Goal: Feedback & Contribution: Submit feedback/report problem

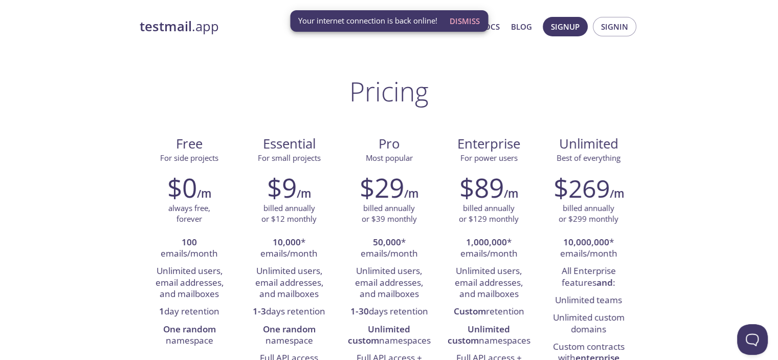
click at [464, 21] on span "Dismiss" at bounding box center [465, 20] width 30 height 13
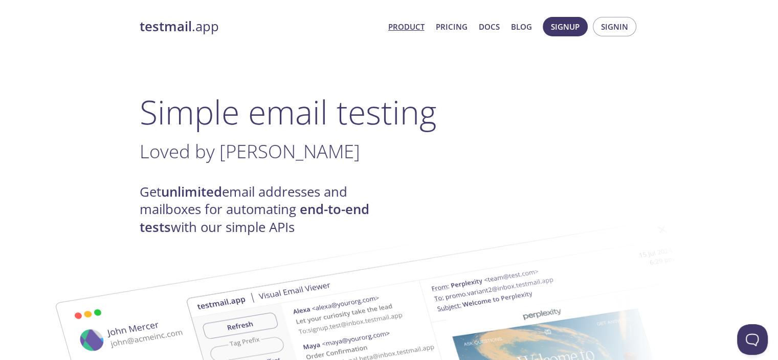
click at [612, 29] on span "Signin" at bounding box center [614, 26] width 27 height 13
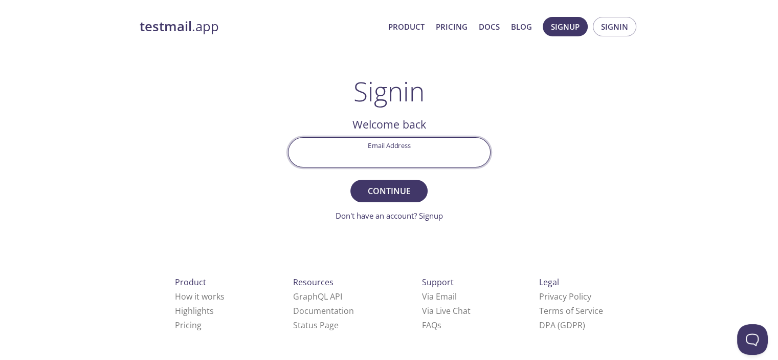
click at [379, 151] on input "Email Address" at bounding box center [389, 152] width 202 height 29
type input "[EMAIL_ADDRESS][DOMAIN_NAME]"
click at [350, 180] on button "Continue" at bounding box center [388, 191] width 77 height 23
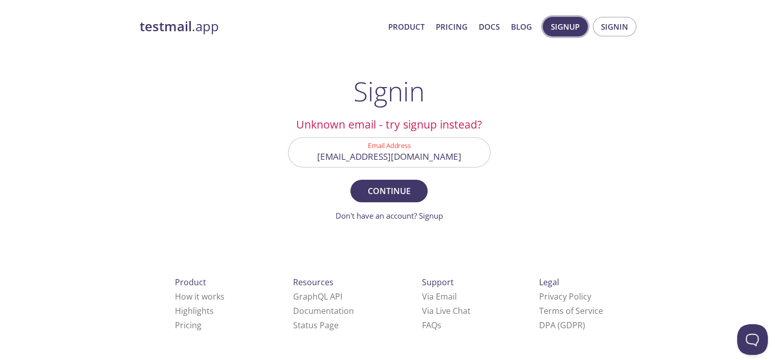
click at [561, 28] on span "Signup" at bounding box center [565, 26] width 29 height 13
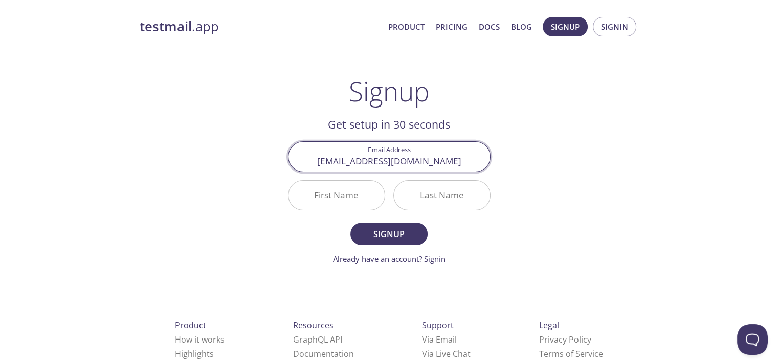
type input "tpm.azfar@gmail.com"
click at [342, 195] on input "First Name" at bounding box center [336, 195] width 96 height 29
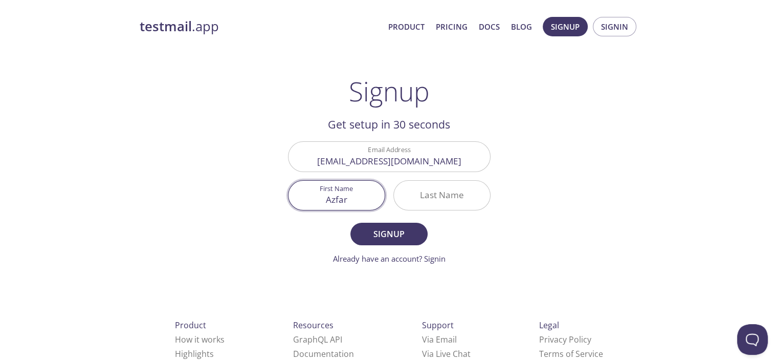
type input "Azfar"
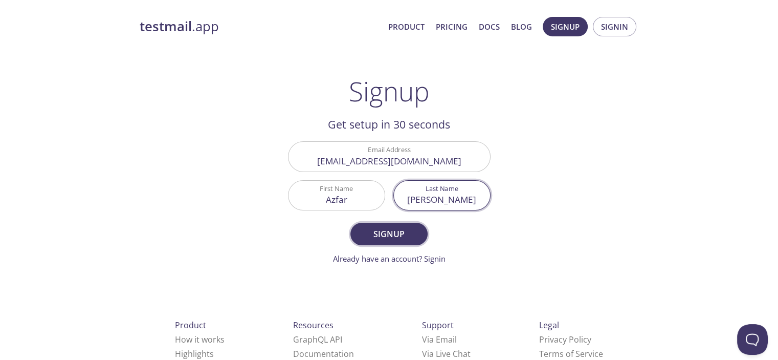
type input "Hashmi"
click at [397, 237] on span "Signup" at bounding box center [389, 234] width 54 height 14
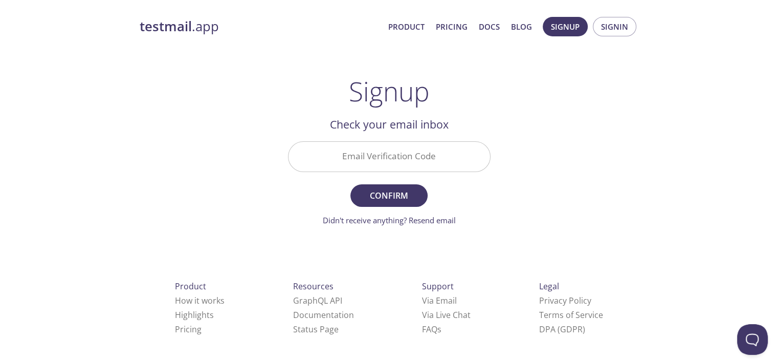
click at [356, 153] on input "Email Verification Code" at bounding box center [389, 156] width 202 height 29
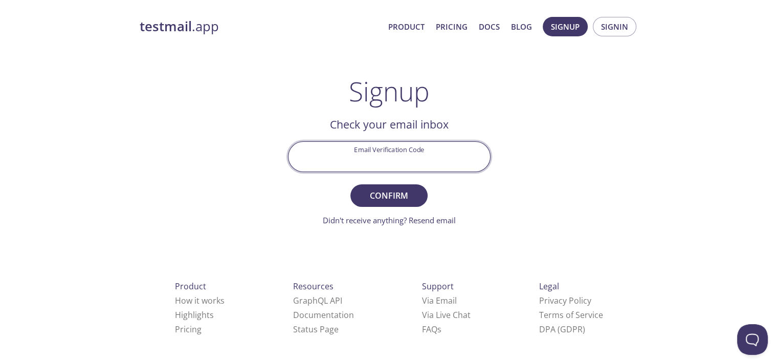
paste input "DJJRD8A"
type input "DJJRD8A"
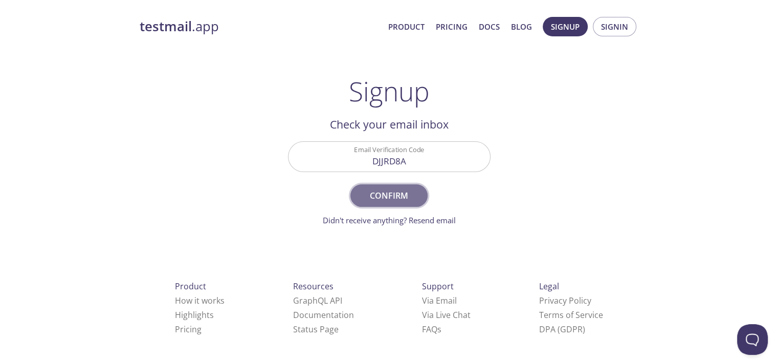
click at [392, 194] on span "Confirm" at bounding box center [389, 195] width 54 height 14
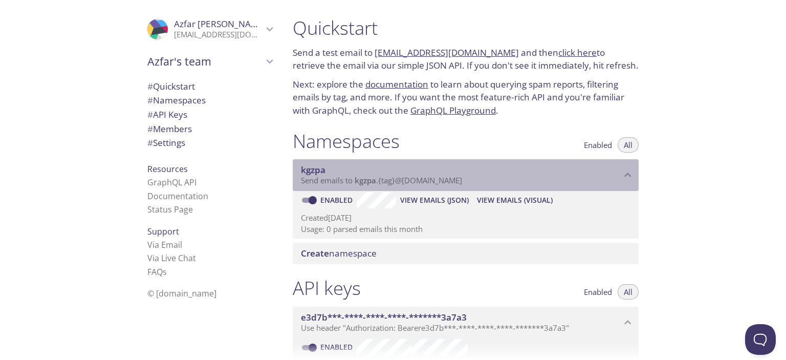
drag, startPoint x: 380, startPoint y: 179, endPoint x: 363, endPoint y: 180, distance: 17.4
click at [363, 180] on span "kgzpa" at bounding box center [364, 180] width 21 height 10
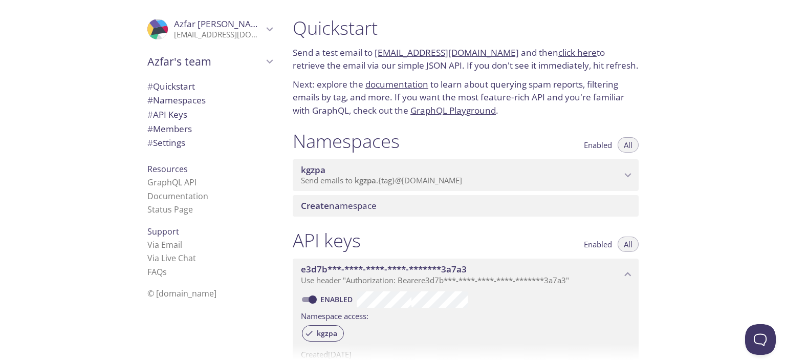
click at [363, 180] on span "kgzpa" at bounding box center [364, 180] width 21 height 10
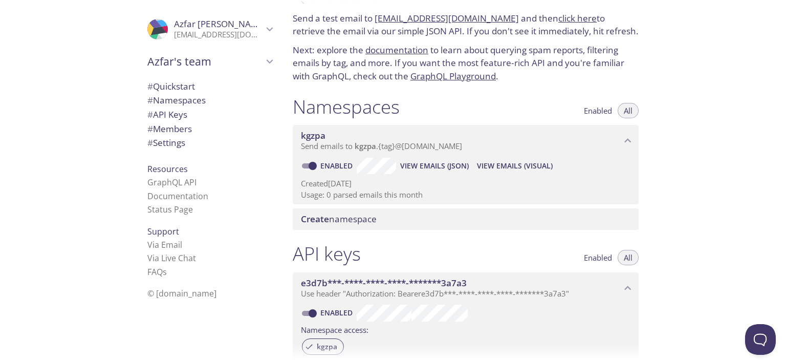
scroll to position [51, 0]
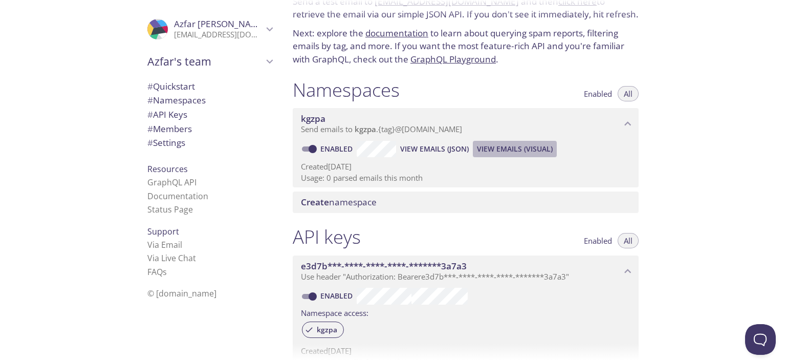
click at [490, 152] on span "View Emails (Visual)" at bounding box center [515, 149] width 76 height 12
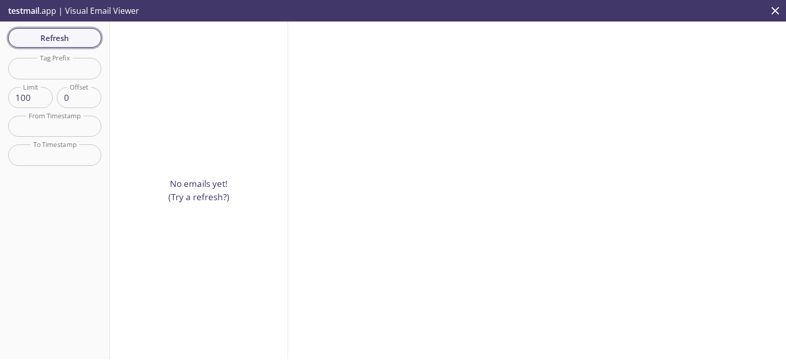
click at [44, 37] on span "Refresh" at bounding box center [54, 37] width 77 height 13
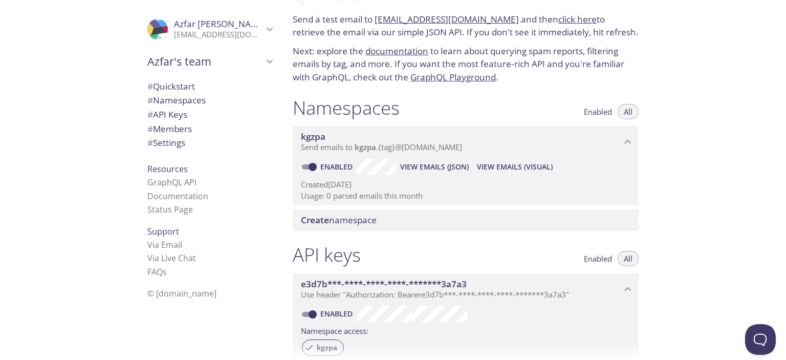
scroll to position [51, 0]
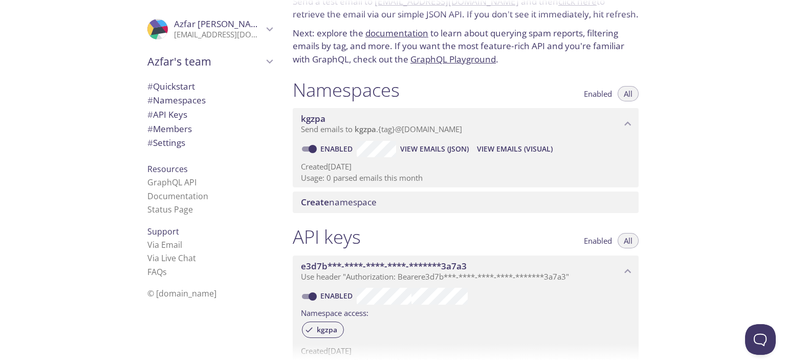
click at [346, 202] on span "Create namespace" at bounding box center [339, 202] width 76 height 12
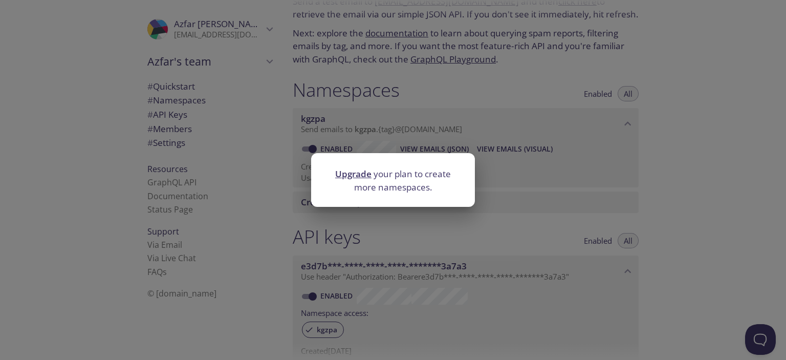
click at [631, 180] on div "Upgrade your plan to create more namespaces." at bounding box center [393, 180] width 786 height 360
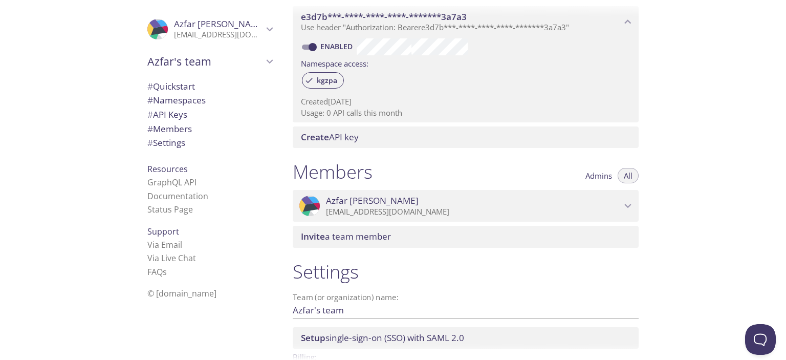
scroll to position [307, 0]
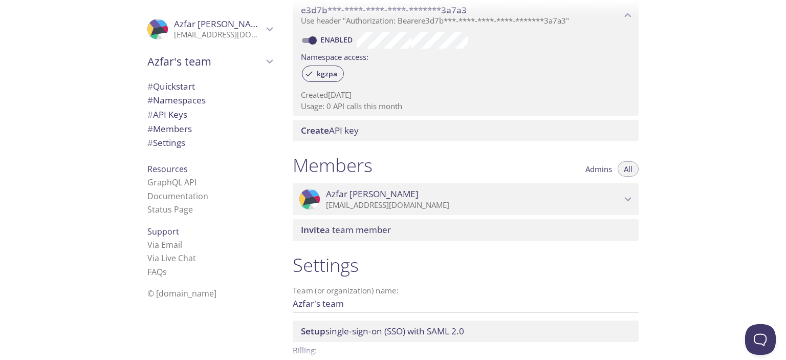
click at [349, 201] on p "tpm.azfar@gmail.com" at bounding box center [473, 205] width 295 height 10
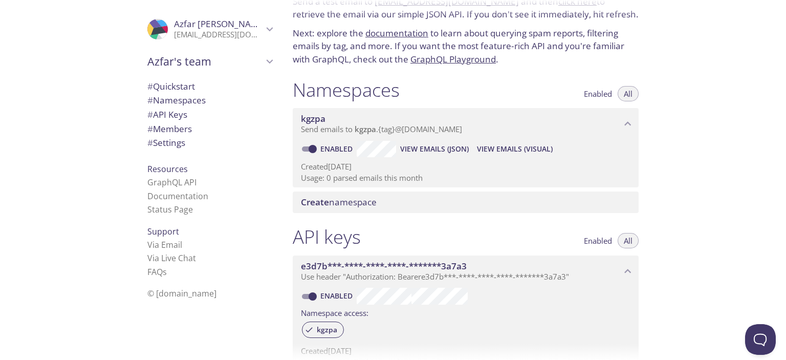
scroll to position [0, 0]
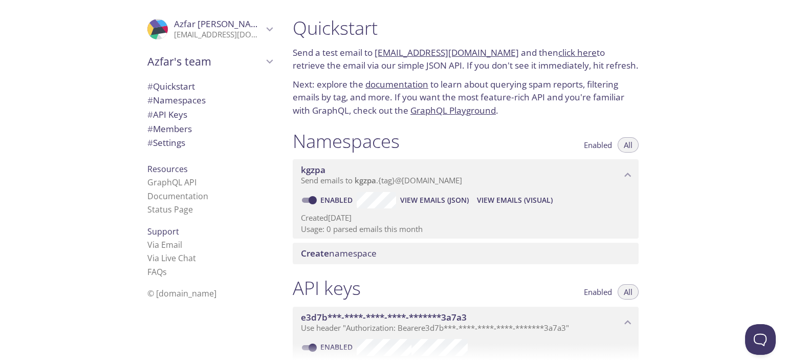
drag, startPoint x: 500, startPoint y: 52, endPoint x: 376, endPoint y: 53, distance: 123.8
click at [376, 53] on p "Send a test email to kgzpa.test@inbox.testmail.app and then click here to retri…" at bounding box center [466, 59] width 346 height 26
copy link "kgzpa.test@inbox.testmail.app"
click at [674, 114] on div "Quickstart Send a test email to kgzpa.test@inbox.testmail.app and then click he…" at bounding box center [534, 180] width 501 height 360
click at [565, 54] on link "click here" at bounding box center [577, 53] width 38 height 12
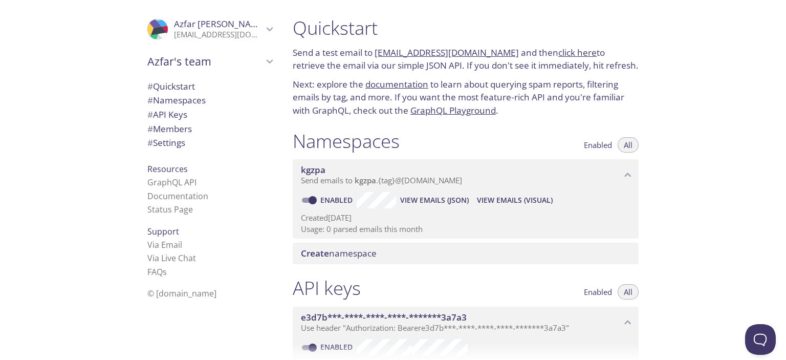
click at [452, 53] on link "kgzpa.test@inbox.testmail.app" at bounding box center [446, 53] width 144 height 12
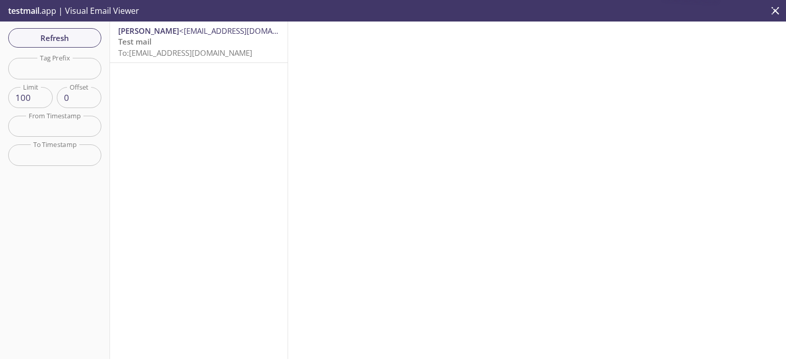
click at [139, 32] on span "Azfar Hashmi" at bounding box center [148, 31] width 61 height 10
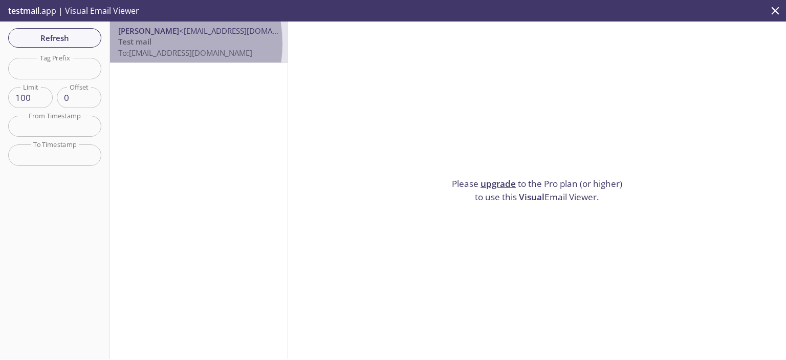
click at [147, 43] on span "Test mail" at bounding box center [134, 41] width 33 height 10
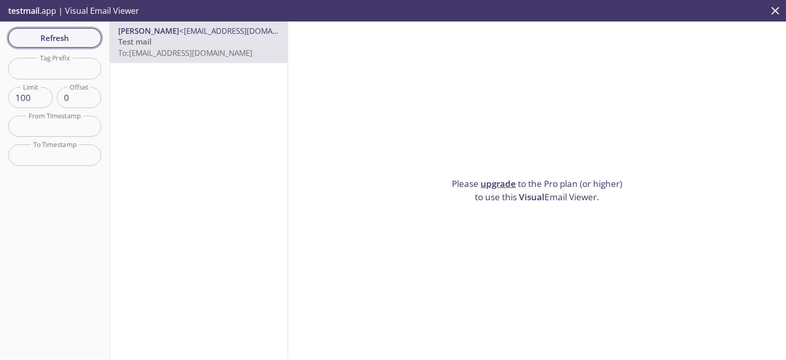
click at [60, 35] on span "Refresh" at bounding box center [54, 37] width 77 height 13
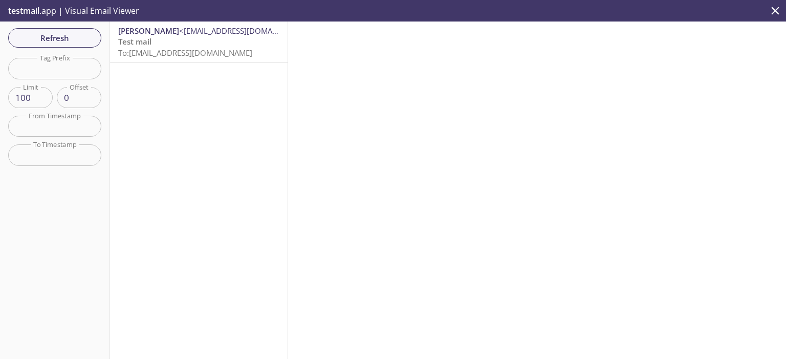
click at [151, 37] on p "Test mail To: kgzpa.test@inbox.testmail.app" at bounding box center [198, 47] width 161 height 22
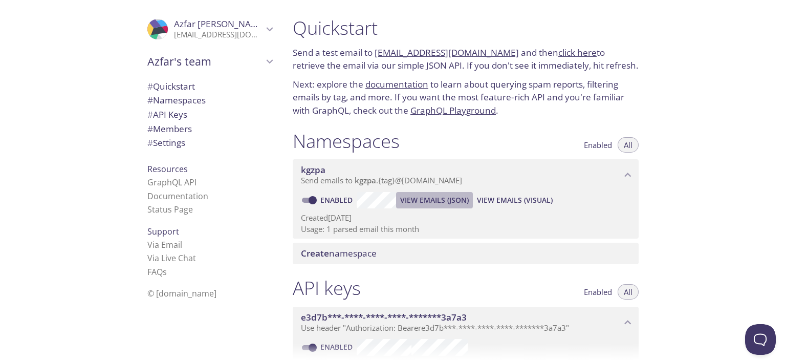
click at [429, 199] on span "View Emails (JSON)" at bounding box center [434, 200] width 69 height 12
click at [445, 201] on span "View Emails (JSON)" at bounding box center [434, 200] width 69 height 12
click at [436, 51] on link "kgzpa.test@inbox.testmail.app" at bounding box center [446, 53] width 144 height 12
click at [411, 54] on link "kgzpa.test@inbox.testmail.app" at bounding box center [446, 53] width 144 height 12
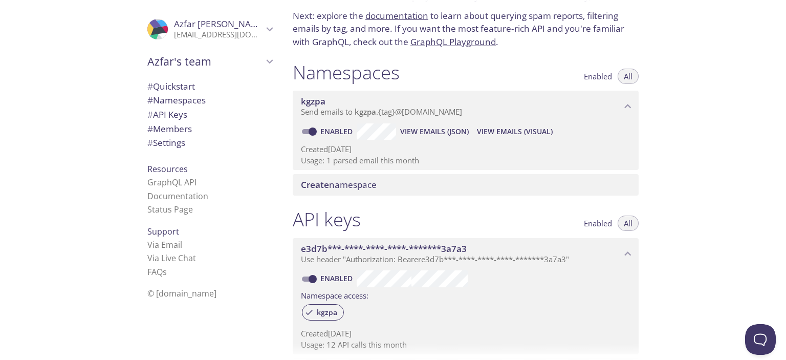
scroll to position [51, 0]
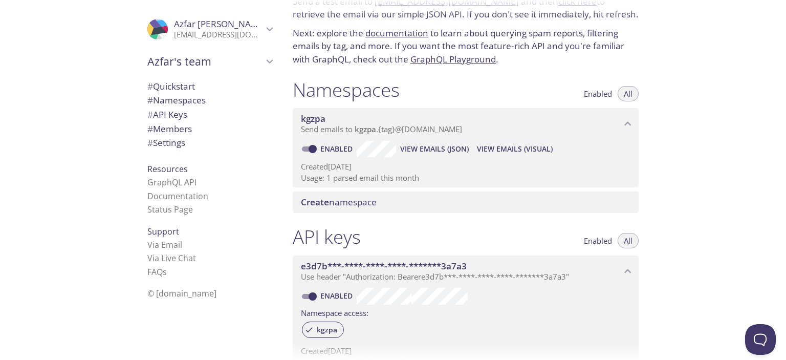
drag, startPoint x: 191, startPoint y: 99, endPoint x: 172, endPoint y: 103, distance: 19.9
click at [172, 103] on span "# Namespaces" at bounding box center [176, 100] width 58 height 12
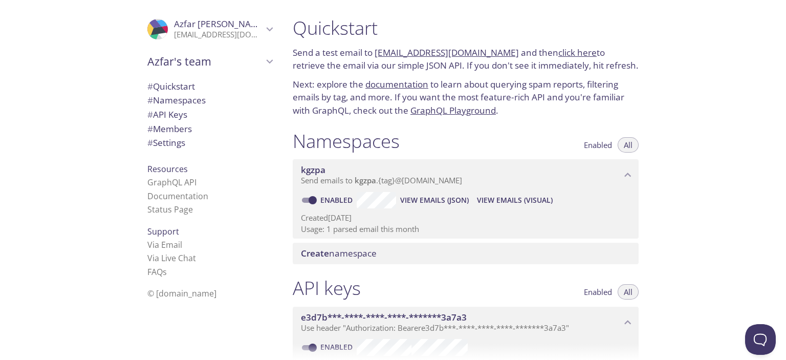
click at [558, 52] on link "click here" at bounding box center [577, 53] width 38 height 12
click at [680, 121] on div "Quickstart Send a test email to kgzpa.test@inbox.testmail.app and then click he…" at bounding box center [534, 180] width 501 height 360
drag, startPoint x: 500, startPoint y: 51, endPoint x: 377, endPoint y: 51, distance: 123.3
click at [377, 51] on p "Send a test email to kgzpa.test@inbox.testmail.app and then click here to retri…" at bounding box center [466, 59] width 346 height 26
copy link "kgzpa.test@inbox.testmail.app"
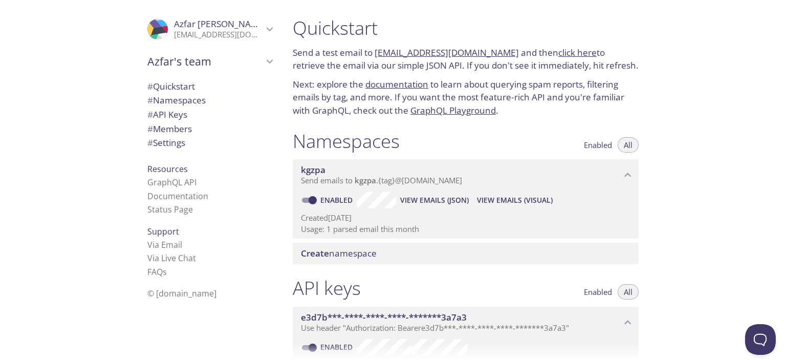
click at [661, 127] on div "Quickstart Send a test email to kgzpa.test@inbox.testmail.app and then click he…" at bounding box center [534, 180] width 501 height 360
click at [167, 100] on span "# Namespaces" at bounding box center [176, 100] width 58 height 12
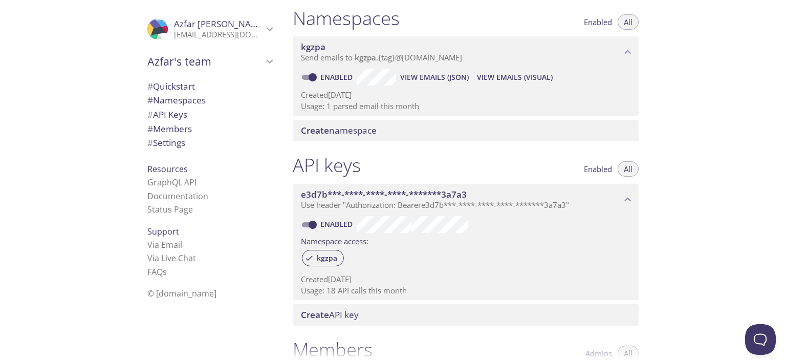
scroll to position [129, 0]
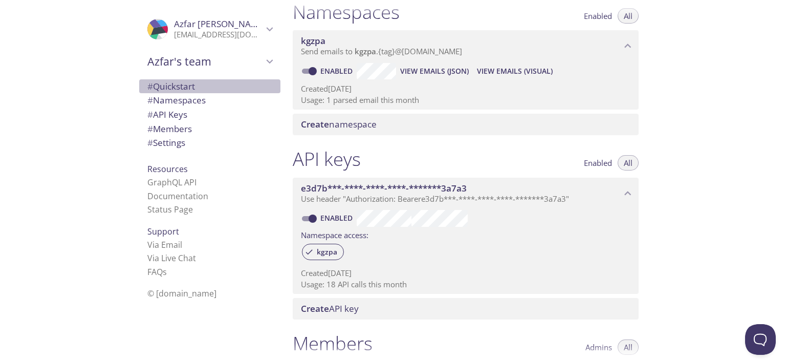
click at [167, 85] on span "# Quickstart" at bounding box center [171, 86] width 48 height 12
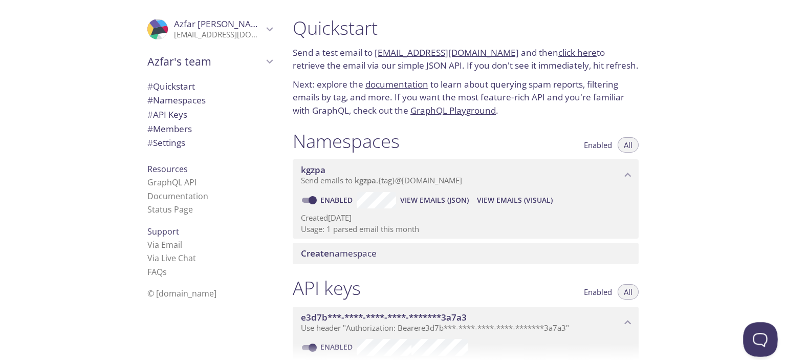
click at [759, 335] on button "Open Beacon popover" at bounding box center [758, 337] width 31 height 31
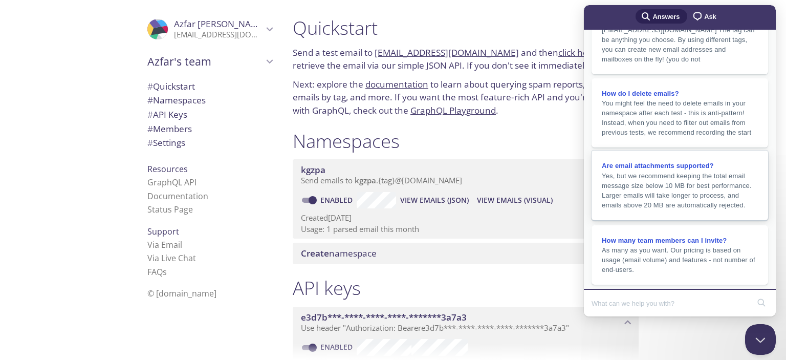
scroll to position [180, 0]
click at [699, 17] on span "chat-square" at bounding box center [697, 16] width 12 height 12
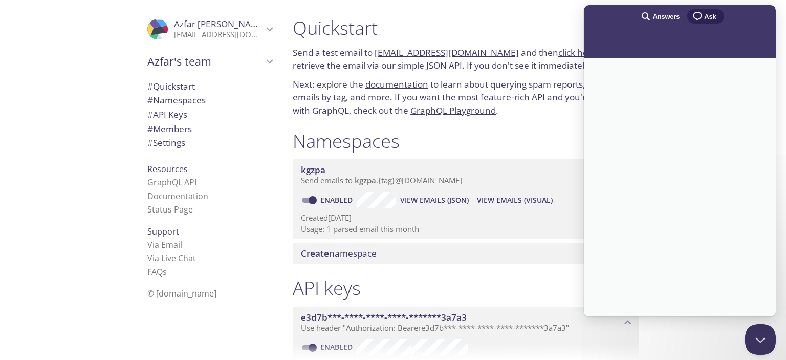
scroll to position [0, 0]
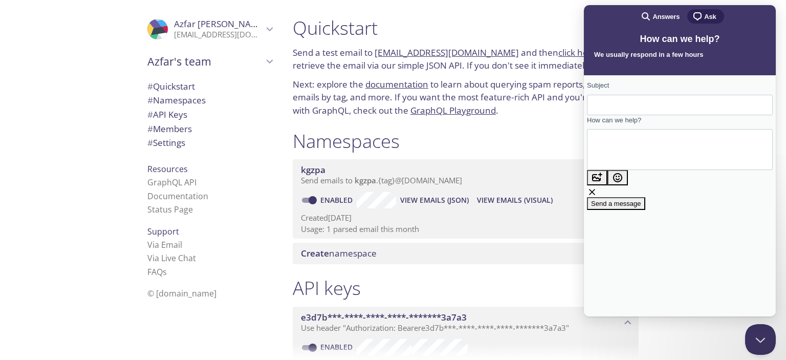
click at [216, 29] on span "Azfar Hashmi" at bounding box center [220, 24] width 93 height 12
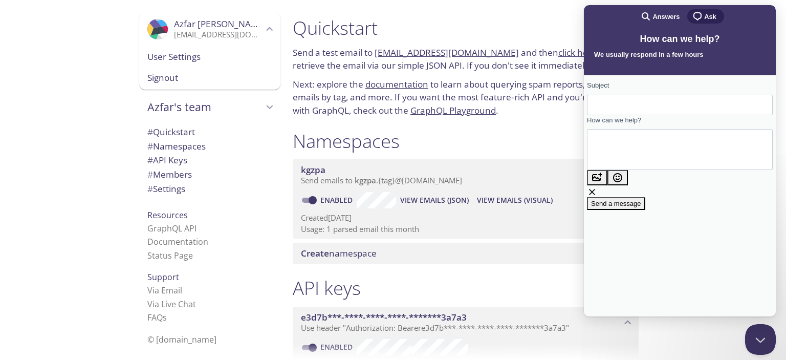
click at [177, 55] on span "User Settings" at bounding box center [209, 56] width 125 height 13
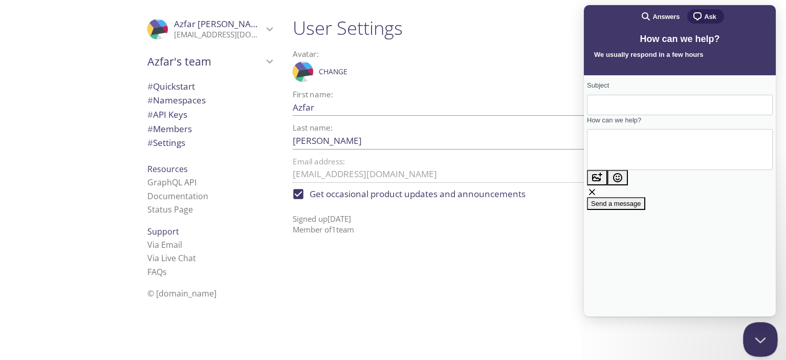
click at [759, 338] on button "Close Beacon popover" at bounding box center [758, 337] width 31 height 31
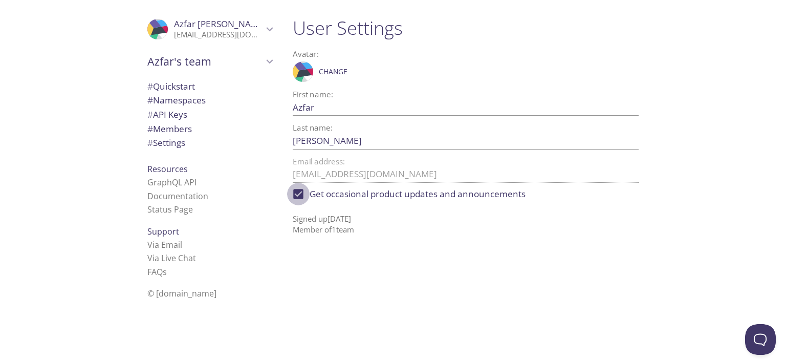
click at [298, 195] on input "Get occasional product updates and announcements" at bounding box center [298, 194] width 23 height 23
checkbox input "false"
click at [755, 337] on button "Open Beacon popover" at bounding box center [758, 337] width 31 height 31
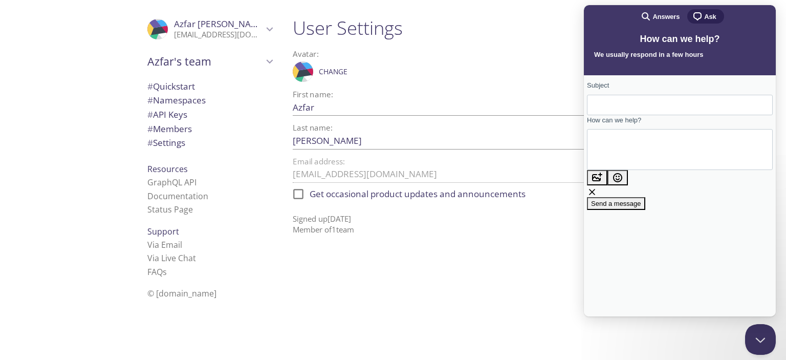
click at [626, 107] on input "Subject" at bounding box center [679, 105] width 169 height 18
click at [661, 18] on span "Answers" at bounding box center [665, 17] width 27 height 10
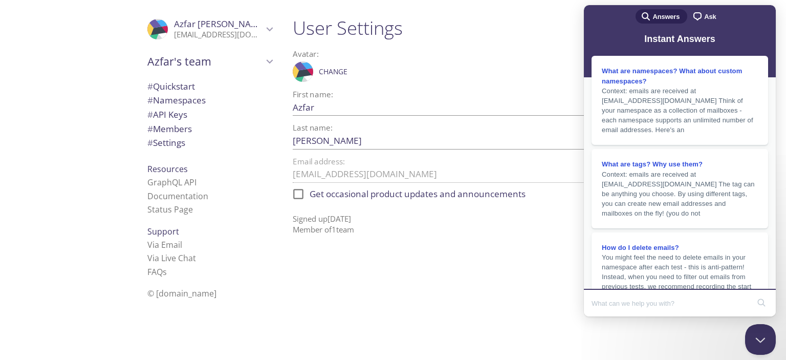
click at [618, 303] on input "Search Doc articles" at bounding box center [670, 302] width 158 height 21
type input "Hi, How can I delete my account?"
click button "search" at bounding box center [761, 302] width 16 height 16
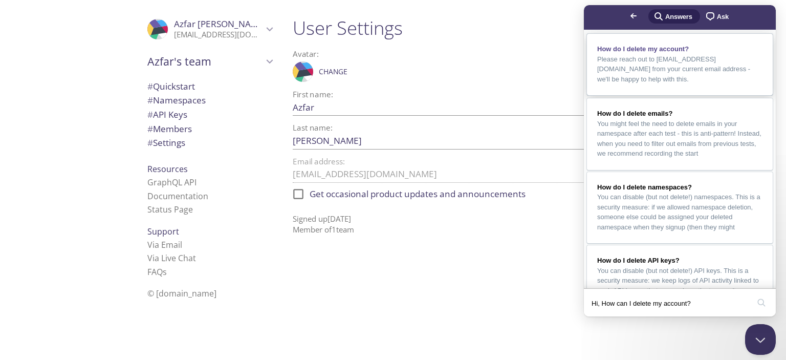
click at [701, 61] on span "Please reach out to support@testmail.app from your current email address - we'l…" at bounding box center [673, 69] width 153 height 28
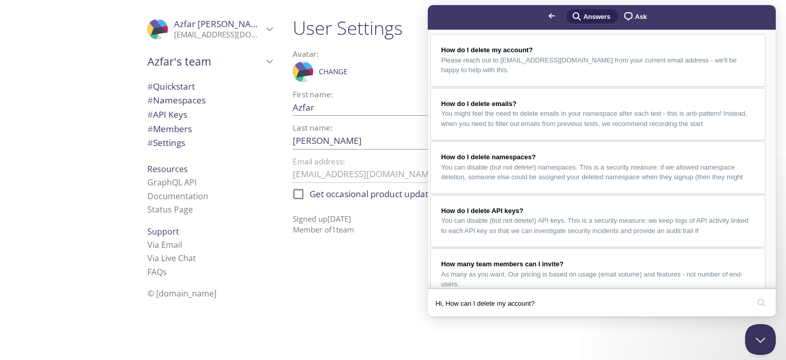
click at [447, 317] on button "Close" at bounding box center [437, 323] width 18 height 13
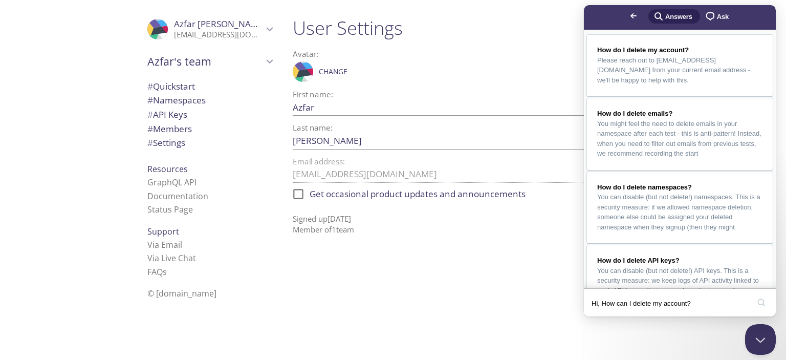
click at [499, 32] on h1 "User Settings" at bounding box center [466, 27] width 346 height 23
click at [198, 34] on p "[EMAIL_ADDRESS][DOMAIN_NAME]" at bounding box center [218, 35] width 89 height 10
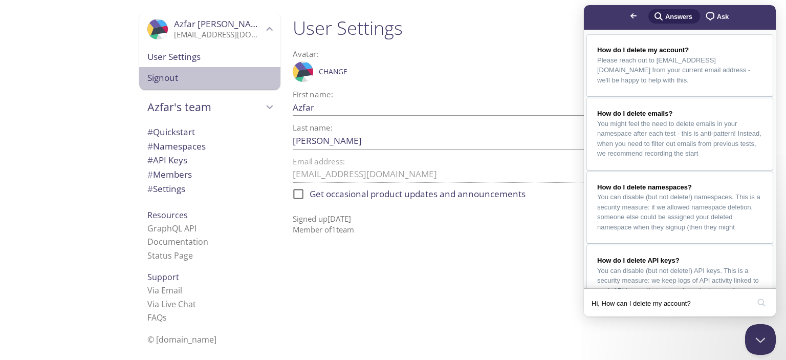
click at [160, 75] on span "Signout" at bounding box center [209, 77] width 125 height 13
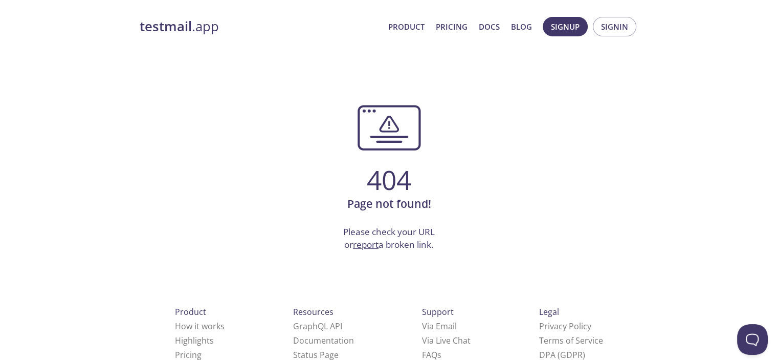
click at [131, 110] on div "testmail .app Product Pricing Docs Blog Signup Signin 404 Page not found! Pleas…" at bounding box center [389, 239] width 524 height 459
click at [611, 24] on span "Signin" at bounding box center [614, 26] width 27 height 13
click at [616, 27] on span "Signin" at bounding box center [614, 26] width 27 height 13
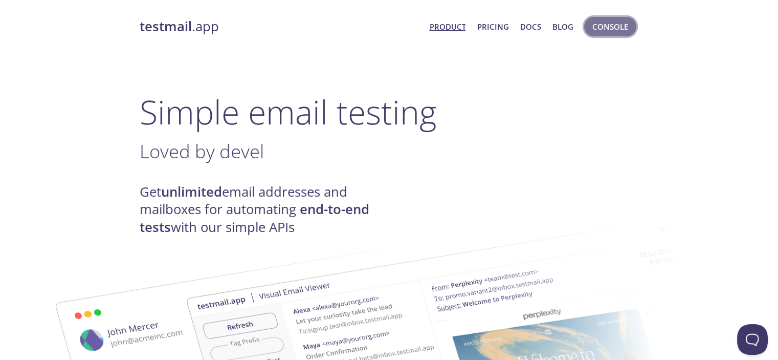
click at [616, 27] on span "Console" at bounding box center [610, 26] width 36 height 13
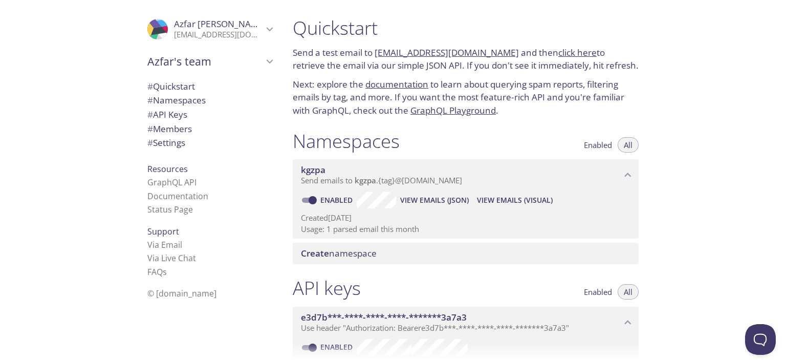
click at [163, 144] on span "# Settings" at bounding box center [166, 143] width 38 height 12
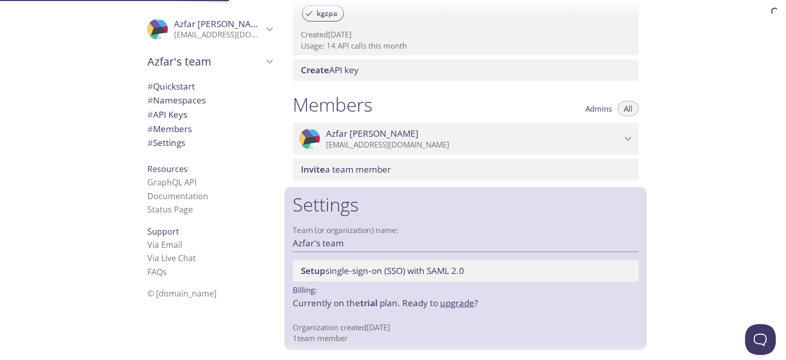
scroll to position [368, 0]
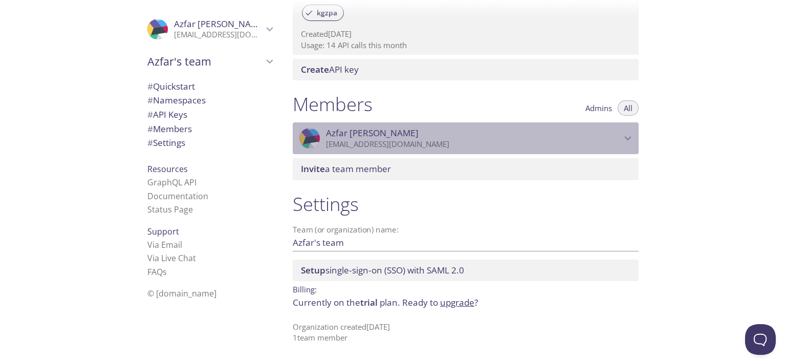
click at [341, 140] on p "[EMAIL_ADDRESS][DOMAIN_NAME]" at bounding box center [473, 144] width 295 height 10
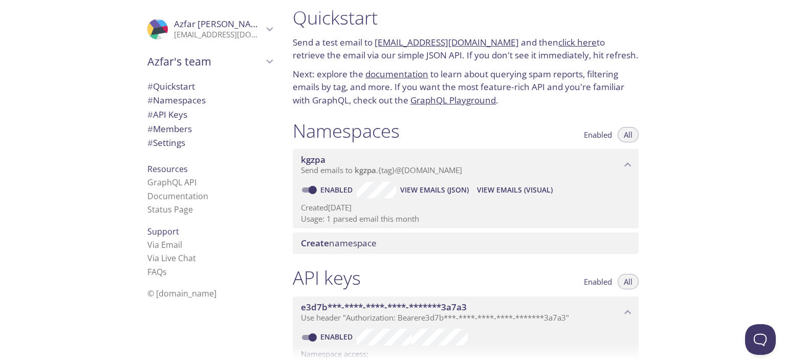
scroll to position [0, 0]
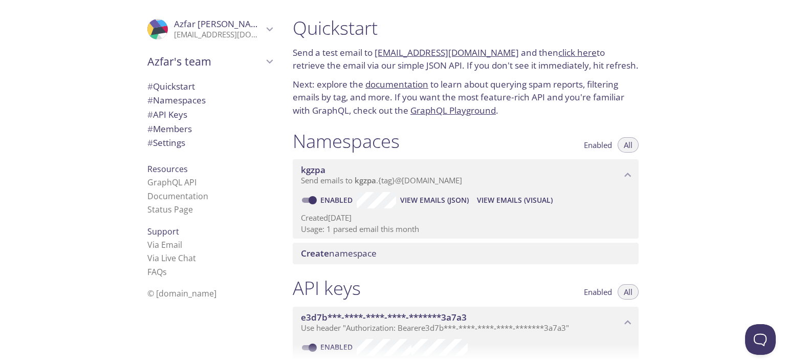
drag, startPoint x: 496, startPoint y: 200, endPoint x: 690, endPoint y: 228, distance: 196.3
click at [695, 229] on div "Quickstart Send a test email to [EMAIL_ADDRESS][DOMAIN_NAME] and then click her…" at bounding box center [534, 180] width 501 height 360
click at [489, 196] on span "View Emails (Visual)" at bounding box center [515, 200] width 76 height 12
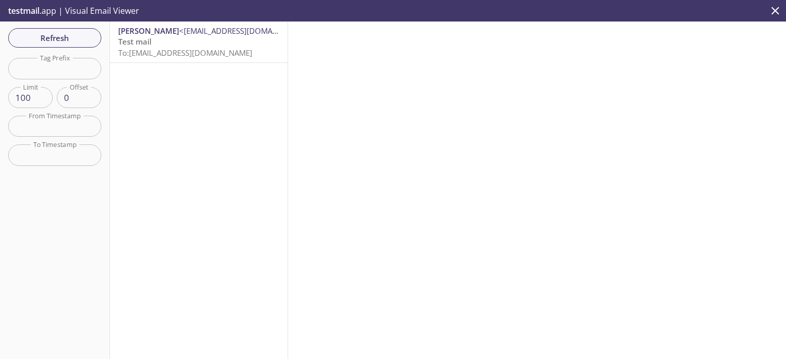
click at [775, 14] on icon "close" at bounding box center [774, 10] width 13 height 13
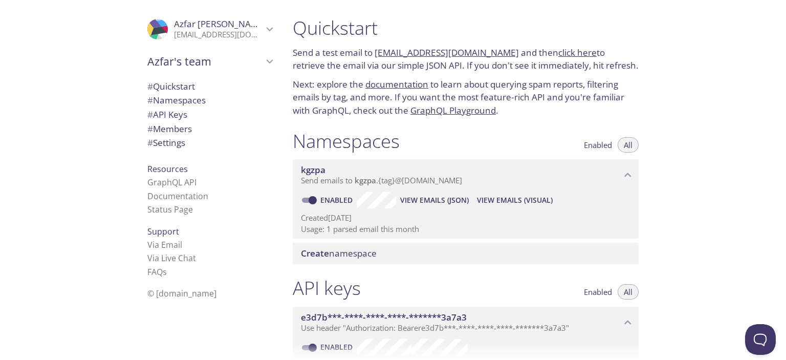
click at [492, 196] on span "View Emails (Visual)" at bounding box center [515, 200] width 76 height 12
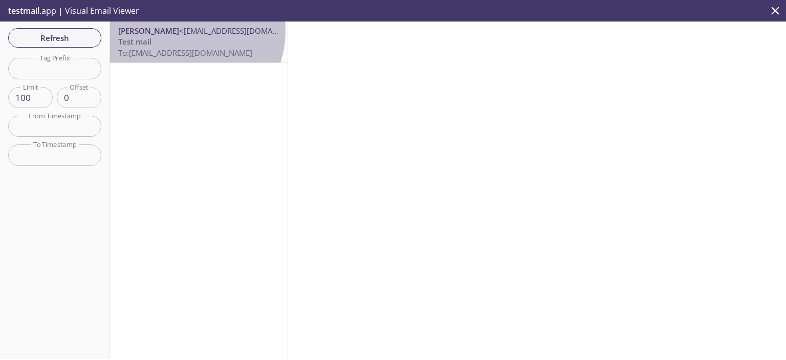
click at [179, 30] on span "<[EMAIL_ADDRESS][DOMAIN_NAME]>" at bounding box center [245, 31] width 132 height 10
